Goal: Task Accomplishment & Management: Use online tool/utility

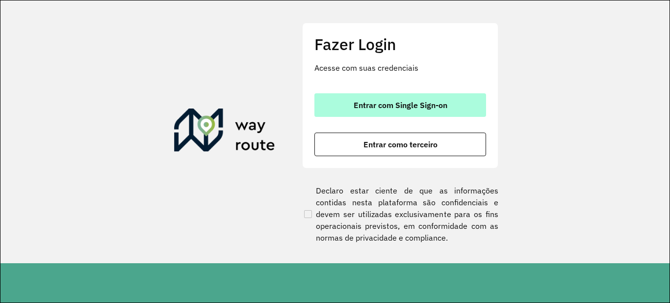
click at [432, 105] on span "Entrar com Single Sign-on" at bounding box center [401, 105] width 94 height 8
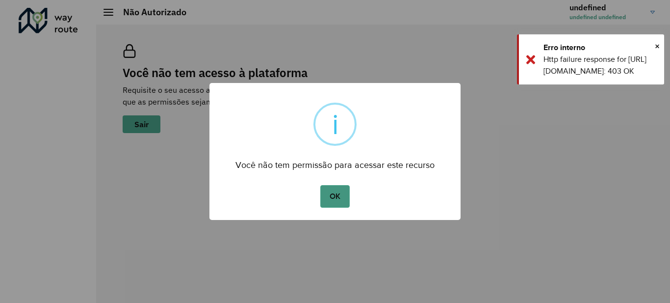
click at [328, 195] on button "OK" at bounding box center [334, 196] width 29 height 23
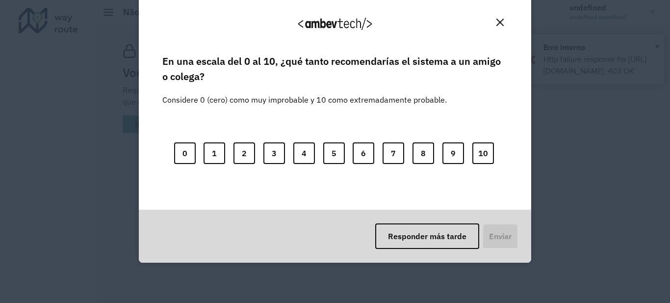
click at [635, 5] on div "¡Agradecemos sus comentarios! En una escala del 0 al 10, ¿qué tanto recomendarí…" at bounding box center [335, 151] width 670 height 303
click at [502, 21] on img "Close" at bounding box center [499, 22] width 7 height 7
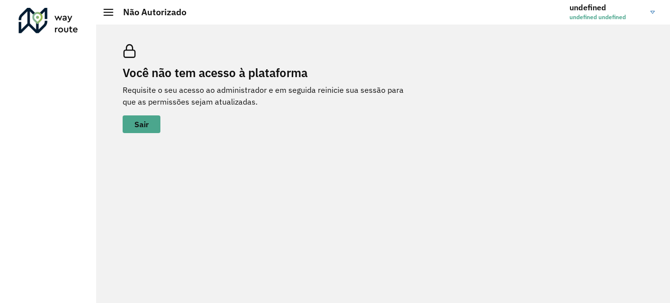
click at [657, 14] on link "undefined undefined undefined" at bounding box center [615, 13] width 93 height 26
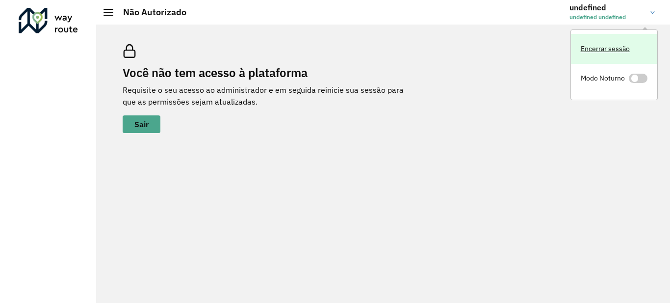
click at [599, 42] on link "Encerrar sessão" at bounding box center [614, 49] width 86 height 30
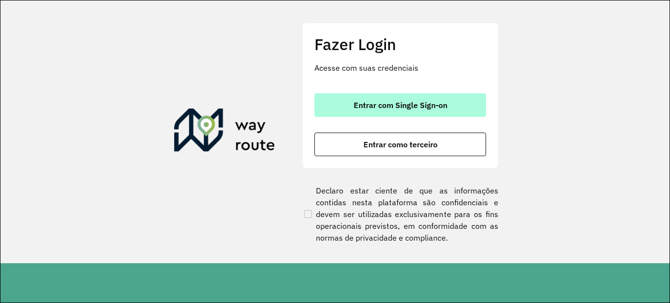
click at [381, 108] on span "Entrar com Single Sign-on" at bounding box center [401, 105] width 94 height 8
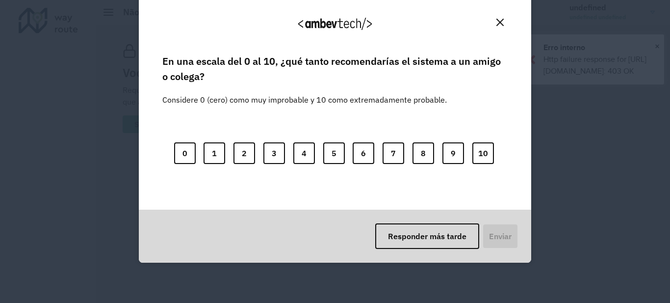
click at [419, 235] on button "Responder más tarde" at bounding box center [427, 236] width 104 height 26
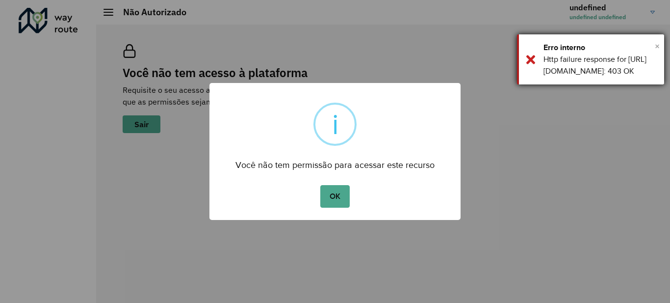
click at [658, 43] on span "×" at bounding box center [657, 46] width 5 height 15
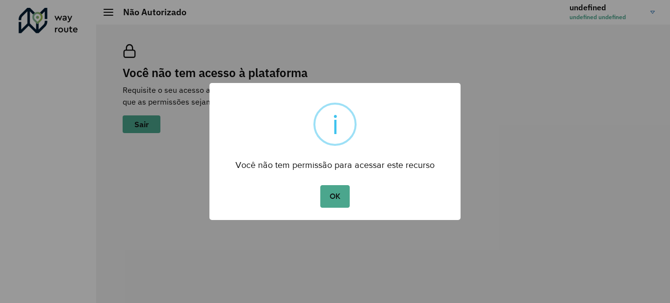
click at [653, 11] on div "× i Você não tem permissão para acessar este recurso OK No Cancel" at bounding box center [335, 151] width 670 height 303
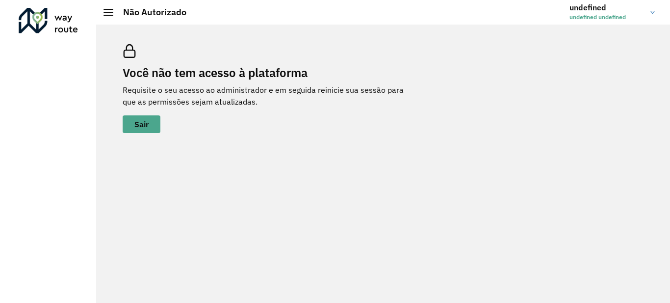
click at [649, 19] on link "undefined undefined undefined" at bounding box center [615, 13] width 93 height 26
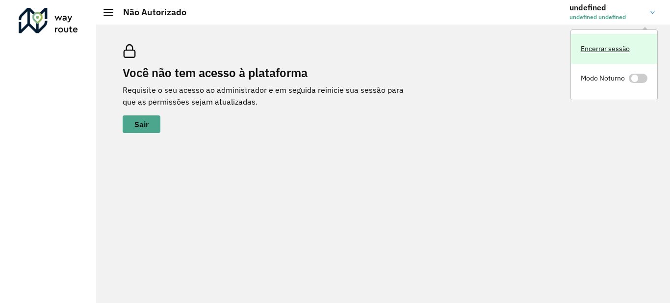
click at [619, 52] on link "Encerrar sessão" at bounding box center [614, 49] width 86 height 30
